Goal: Task Accomplishment & Management: Manage account settings

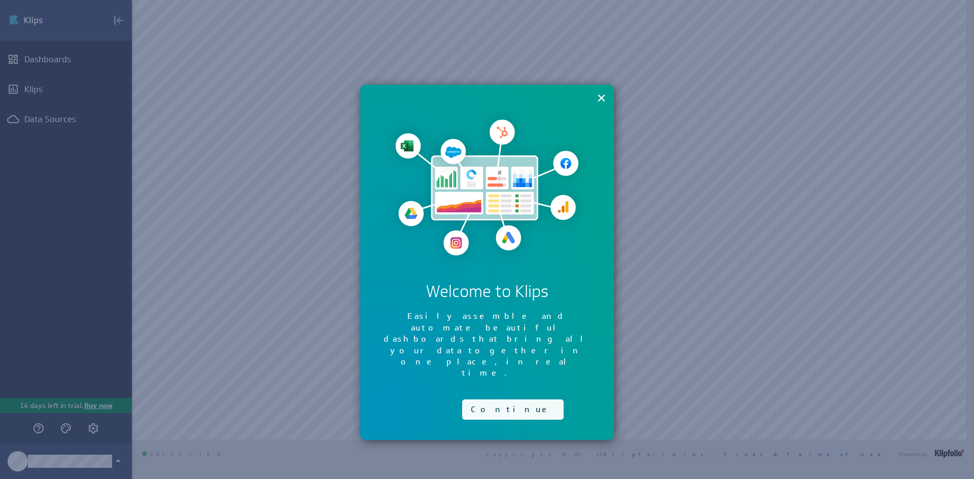
click at [485, 400] on button "Continue" at bounding box center [512, 410] width 101 height 20
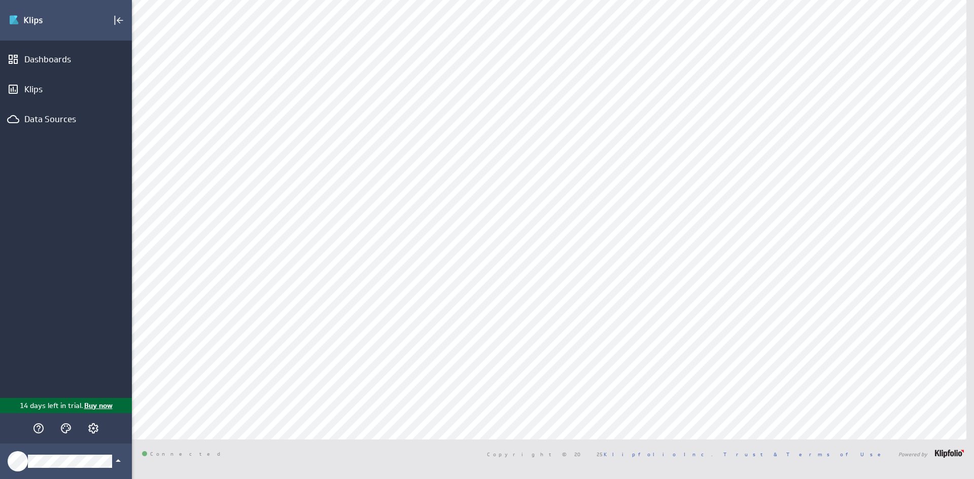
click at [94, 404] on p "Buy now" at bounding box center [97, 406] width 29 height 11
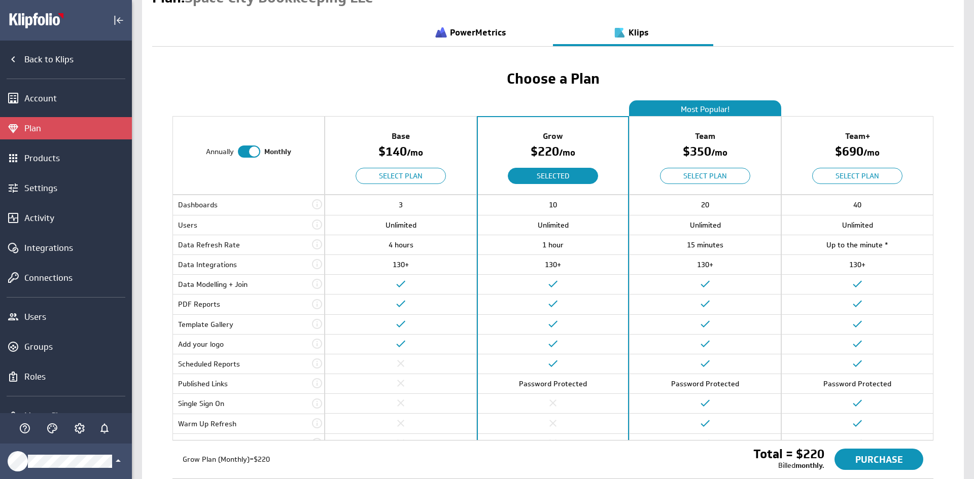
scroll to position [51, 0]
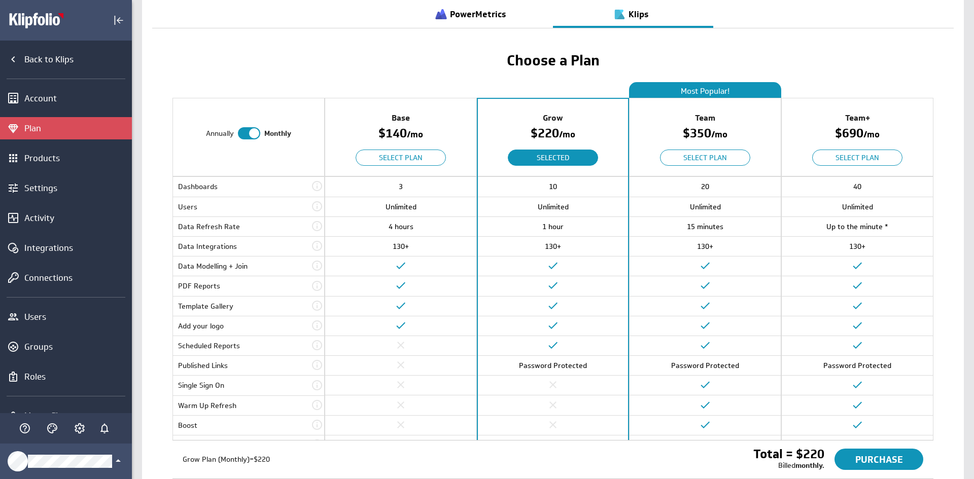
click at [238, 133] on div at bounding box center [249, 133] width 22 height 12
click at [0, 0] on input "checkbox" at bounding box center [0, 0] width 0 height 0
click at [251, 136] on div at bounding box center [250, 133] width 22 height 12
click at [0, 0] on input "checkbox" at bounding box center [0, 0] width 0 height 0
click at [38, 96] on div "Account" at bounding box center [76, 98] width 105 height 11
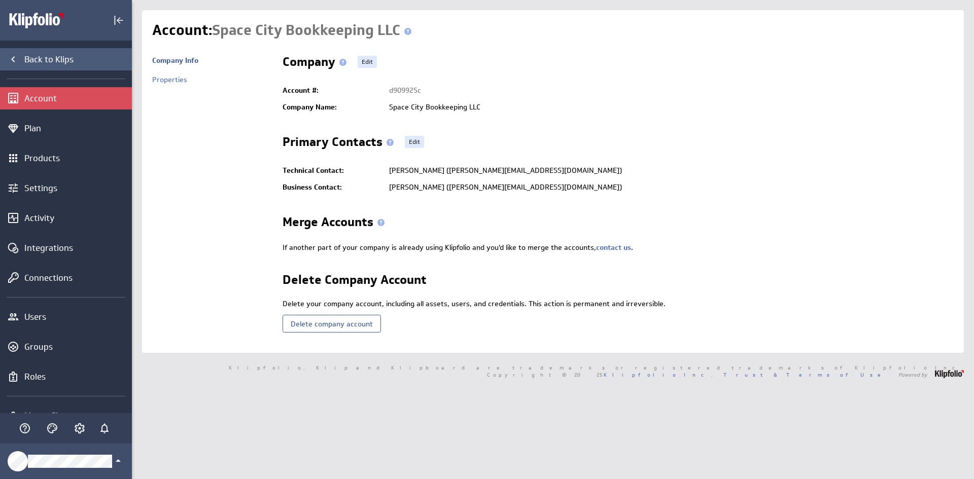
drag, startPoint x: 0, startPoint y: 0, endPoint x: 40, endPoint y: 57, distance: 69.3
click at [40, 57] on div "Back to Klips" at bounding box center [76, 59] width 105 height 11
